Goal: Task Accomplishment & Management: Manage account settings

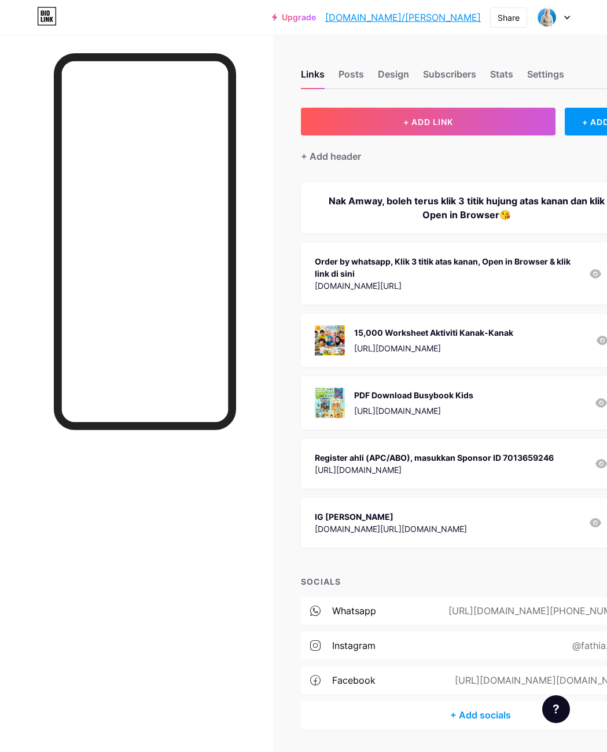
click at [22, 79] on div at bounding box center [136, 411] width 273 height 752
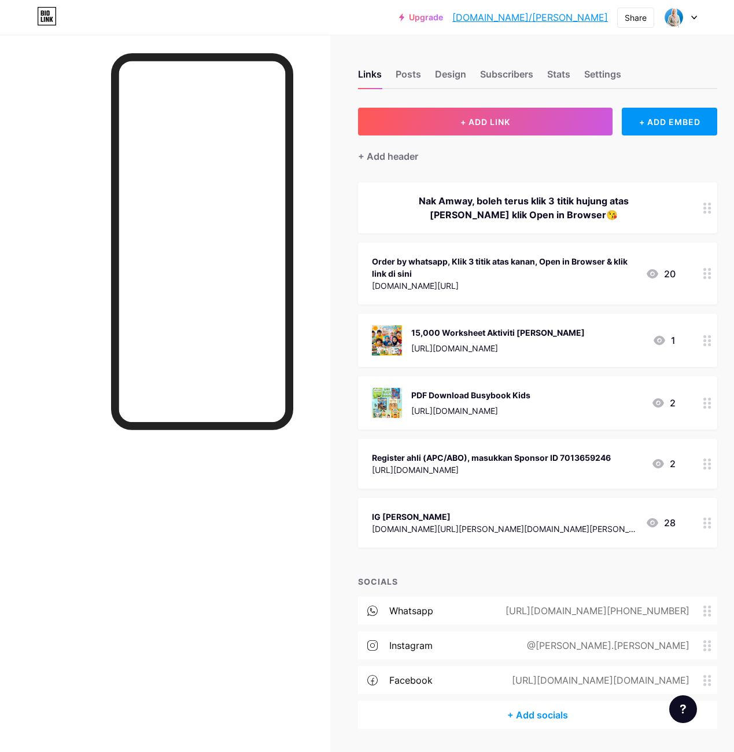
click at [415, 328] on div "15,000 Worksheet Aktiviti [PERSON_NAME]" at bounding box center [498, 332] width 174 height 12
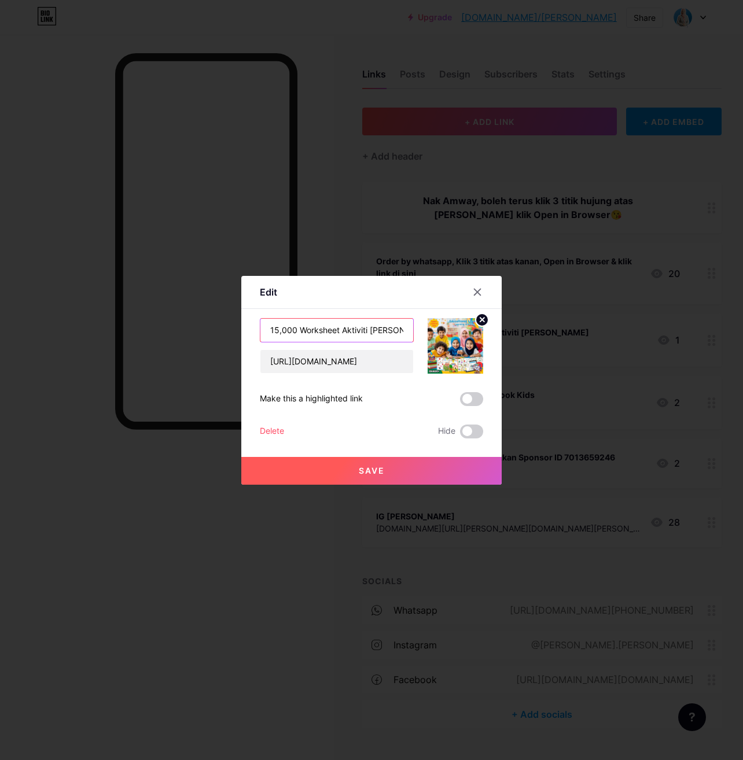
drag, startPoint x: 277, startPoint y: 332, endPoint x: 273, endPoint y: 328, distance: 6.2
click at [273, 328] on input "15,000 Worksheet Aktiviti [PERSON_NAME]" at bounding box center [336, 330] width 153 height 23
type input "RM37 : 17,000 Worksheet Aktiviti [PERSON_NAME]"
click at [178, 495] on div at bounding box center [371, 380] width 743 height 760
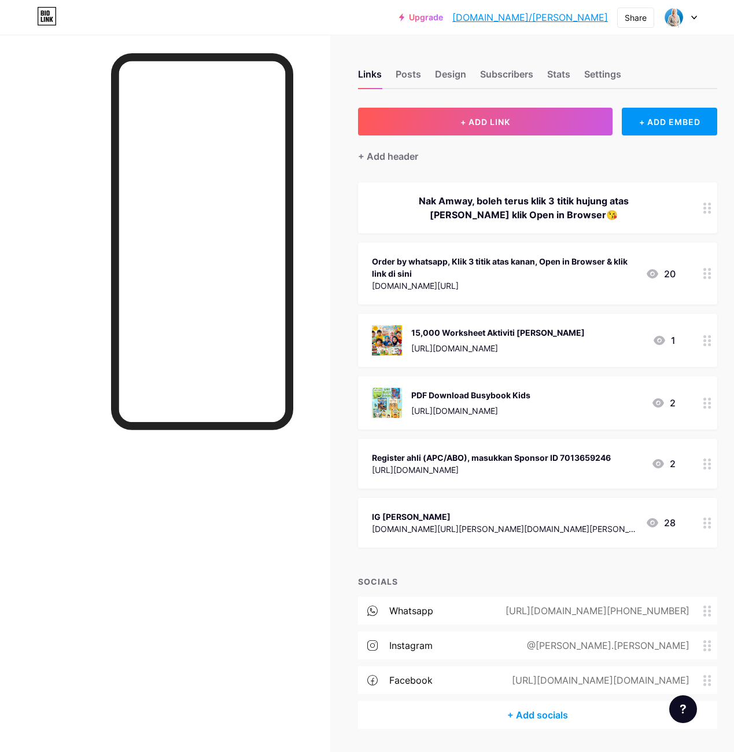
click at [541, 326] on div "15,000 Worksheet Aktiviti [PERSON_NAME]" at bounding box center [498, 332] width 174 height 12
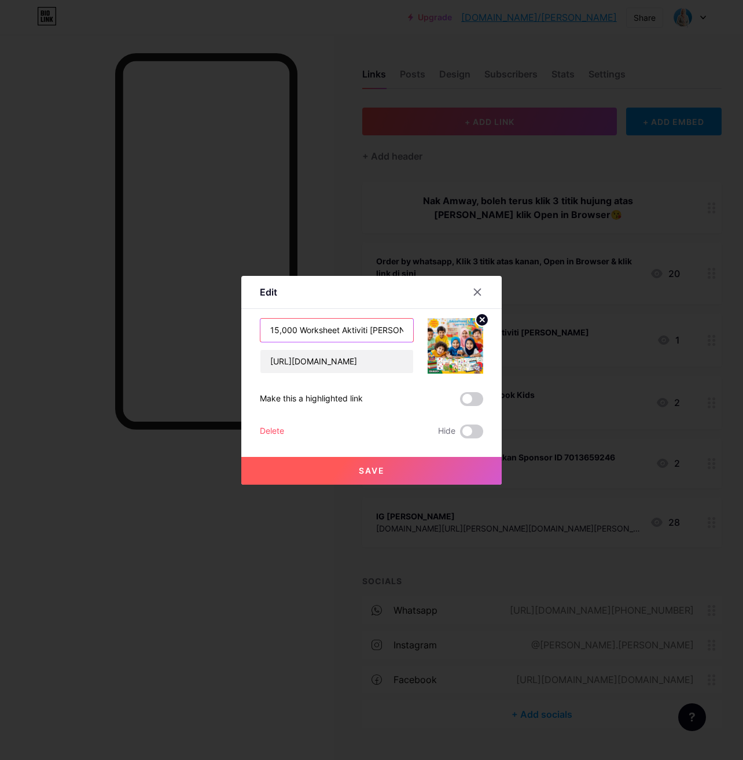
click at [273, 329] on input "15,000 Worksheet Aktiviti [PERSON_NAME]" at bounding box center [336, 330] width 153 height 23
drag, startPoint x: 280, startPoint y: 331, endPoint x: 273, endPoint y: 328, distance: 7.8
click at [273, 328] on input "15,000 Worksheet Aktiviti [PERSON_NAME]" at bounding box center [336, 330] width 153 height 23
type input "RM37 : 17,000 Worksheet Aktiviti [PERSON_NAME]"
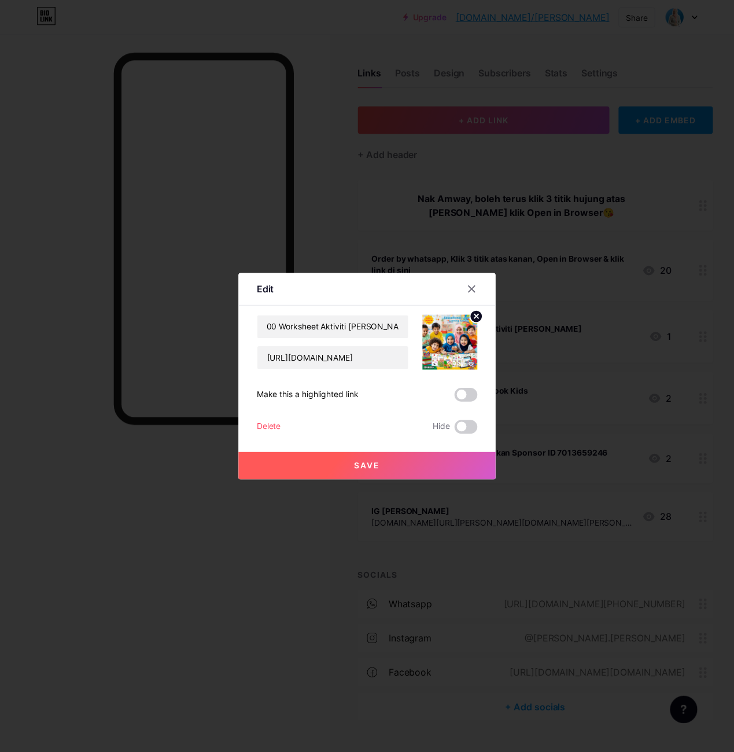
scroll to position [0, 0]
click at [342, 478] on button "Save" at bounding box center [371, 471] width 260 height 28
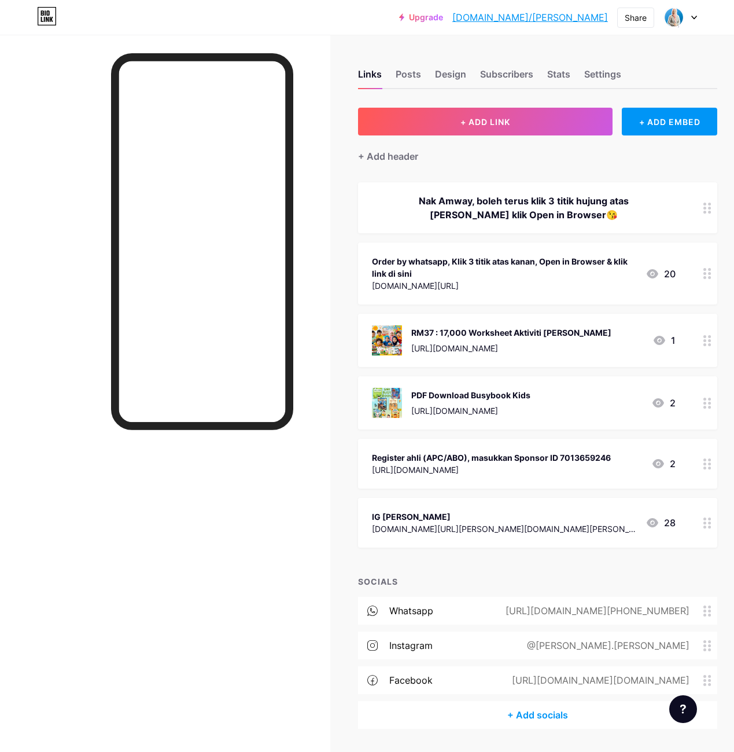
click at [462, 393] on div "PDF Download Busybook Kids" at bounding box center [470, 395] width 119 height 12
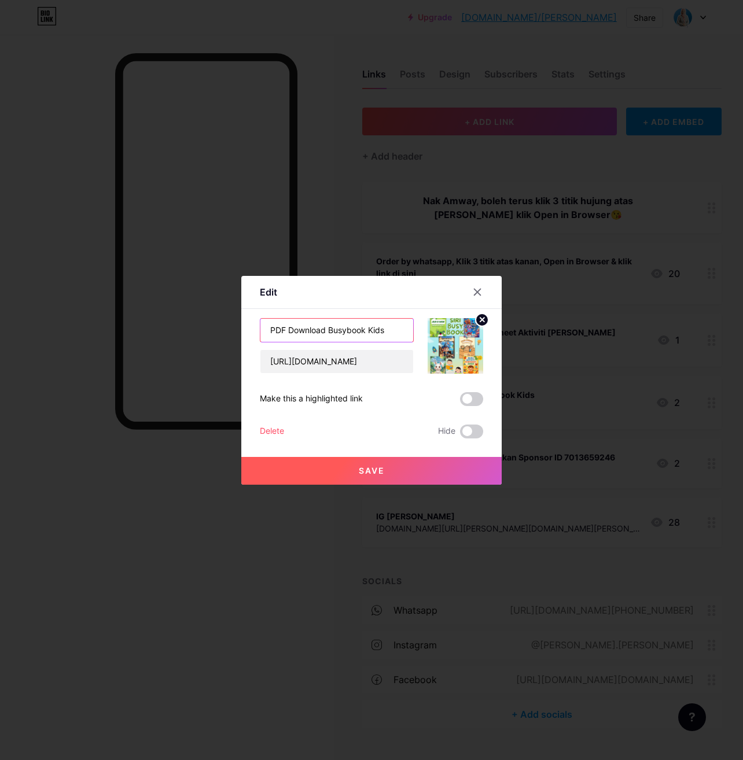
click at [271, 328] on input "PDF Download Busybook Kids" at bounding box center [336, 330] width 153 height 23
type input "RM12: Siri Busybook Kids"
click at [338, 471] on button "Save" at bounding box center [371, 471] width 260 height 28
